Goal: Register for event/course

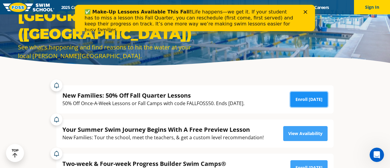
click at [296, 103] on link "Enroll [DATE]" at bounding box center [308, 99] width 37 height 15
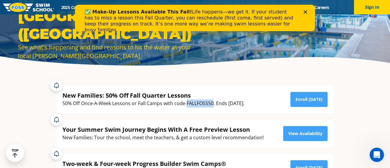
drag, startPoint x: 213, startPoint y: 105, endPoint x: 186, endPoint y: 104, distance: 26.7
click at [186, 104] on div "50% Off Once-A-Week Lessons or Fall Camps with code FALLFOSS50. Ends [DATE]." at bounding box center [153, 104] width 182 height 8
copy div "FALLFOSS50"
click at [212, 85] on div "New Families: 50% Off Fall Quarter Lessons 50% Off Once-A-Week Lessons or Fall …" at bounding box center [194, 96] width 283 height 34
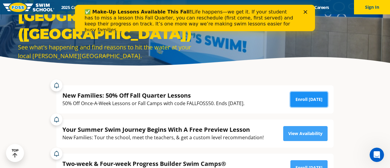
click at [301, 99] on link "Enroll [DATE]" at bounding box center [308, 99] width 37 height 15
